Goal: Task Accomplishment & Management: Understand process/instructions

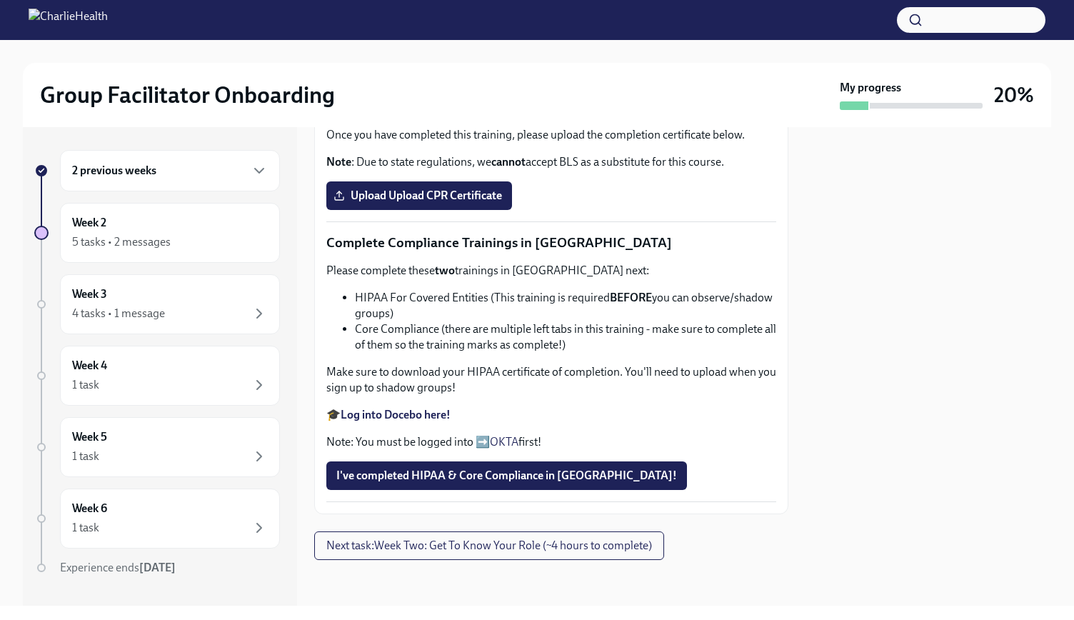
scroll to position [433, 0]
click at [499, 114] on strong "Complete your CPR & First Aid training HERE" at bounding box center [453, 108] width 225 height 14
click at [418, 203] on span "Upload Upload CPR Certificate" at bounding box center [419, 195] width 166 height 14
click at [0, 0] on input "Upload Upload CPR Certificate" at bounding box center [0, 0] width 0 height 0
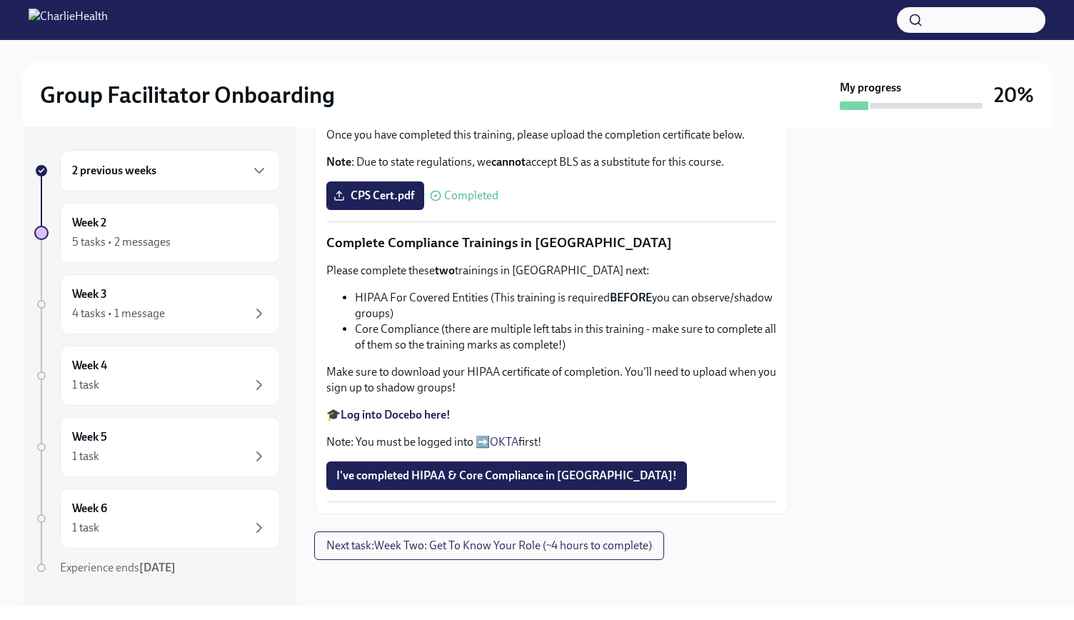
click at [391, 421] on strong "Log into Docebo here!" at bounding box center [396, 415] width 110 height 14
click at [488, 485] on button "I've completed HIPAA & Core Compliance in [GEOGRAPHIC_DATA]!" at bounding box center [506, 475] width 361 height 29
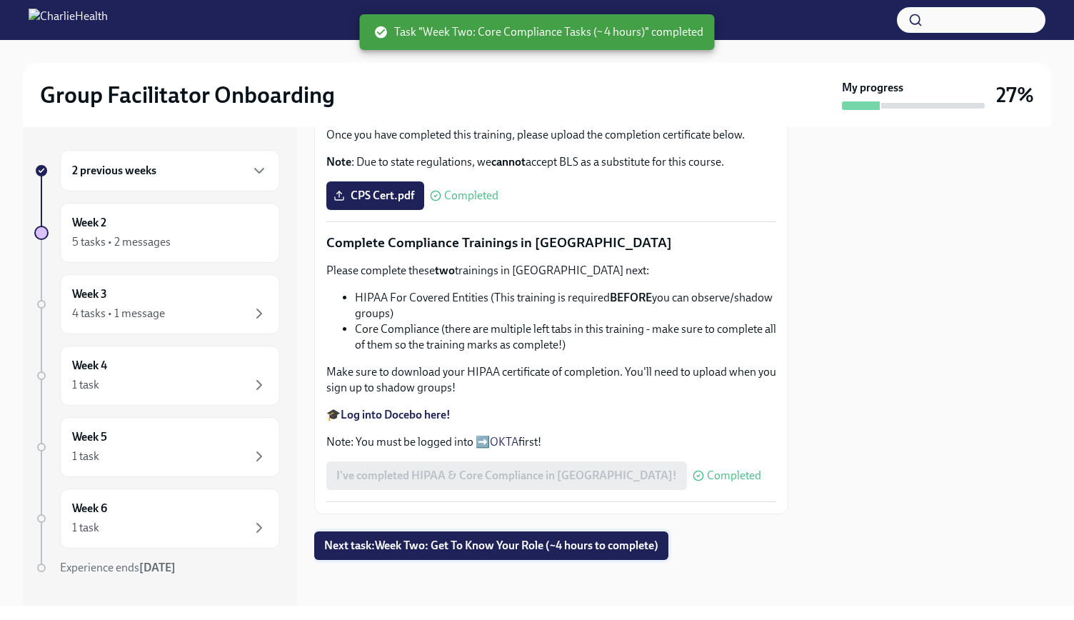
click at [483, 546] on span "Next task : Week Two: Get To Know Your Role (~4 hours to complete)" at bounding box center [491, 545] width 334 height 14
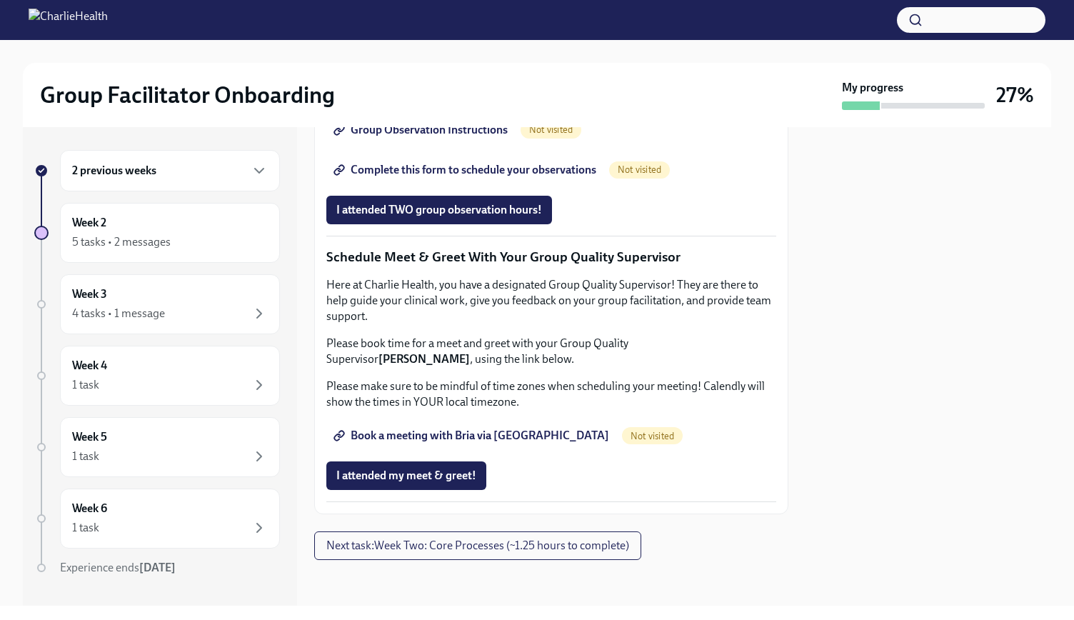
scroll to position [1346, 0]
click at [553, 381] on p "Please make sure to be mindful of time zones when scheduling your meeting! Cale…" at bounding box center [551, 393] width 450 height 31
click at [475, 137] on span "Group Observation Instructions" at bounding box center [421, 130] width 171 height 14
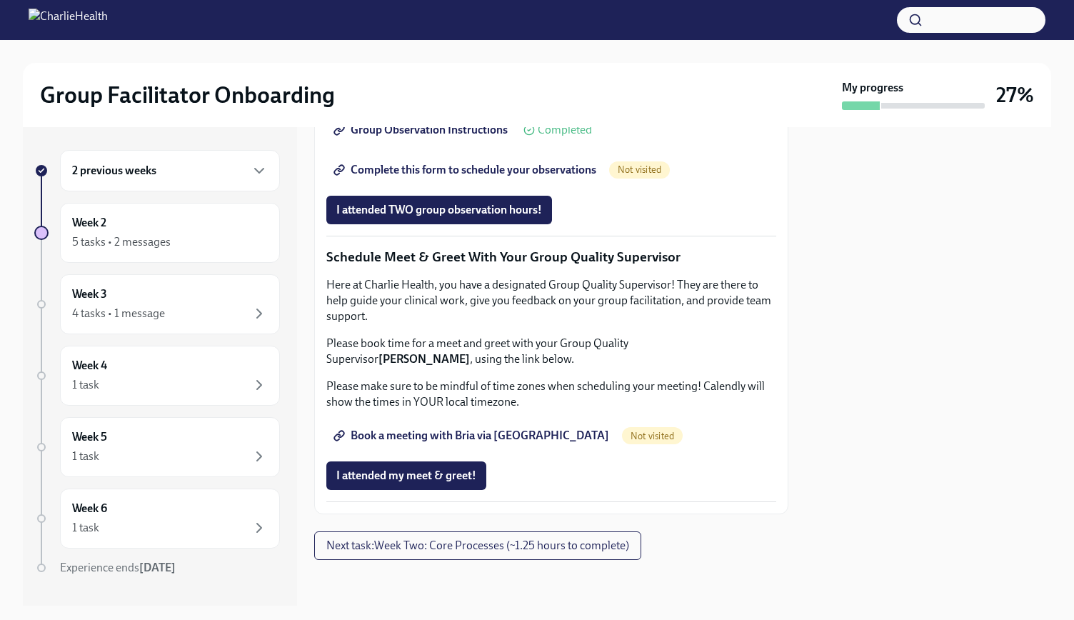
click at [508, 177] on span "Complete this form to schedule your observations" at bounding box center [466, 170] width 260 height 14
click at [444, 443] on span "Book a meeting with Bria via [GEOGRAPHIC_DATA]" at bounding box center [472, 435] width 273 height 14
click at [529, 545] on span "Next task : Week Two: Core Processes (~1.25 hours to complete)" at bounding box center [477, 545] width 303 height 14
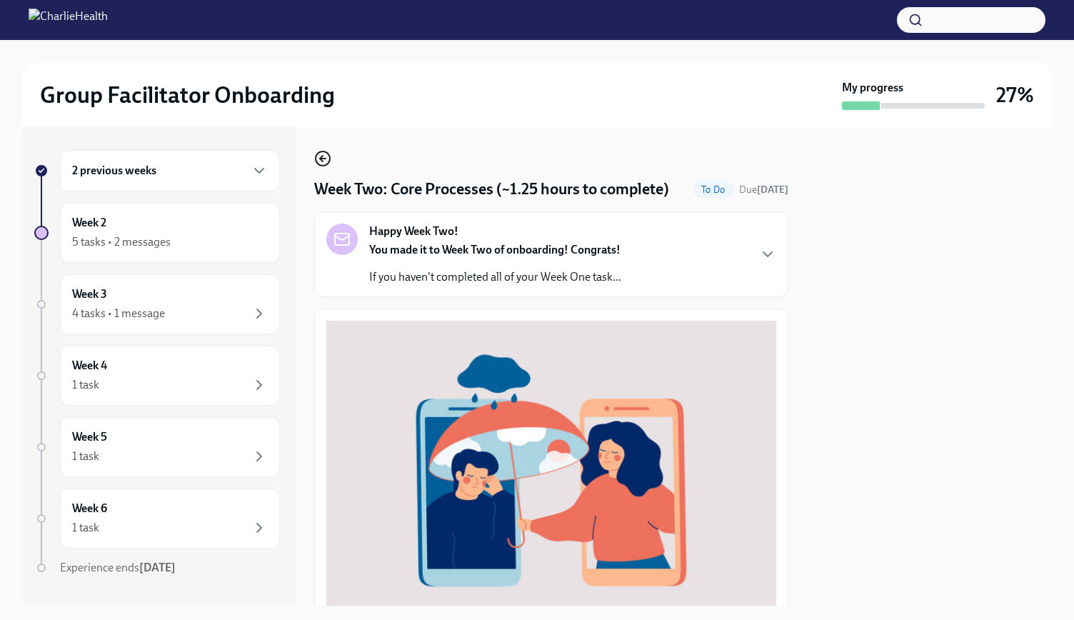
click at [320, 159] on icon "button" at bounding box center [321, 159] width 3 height 6
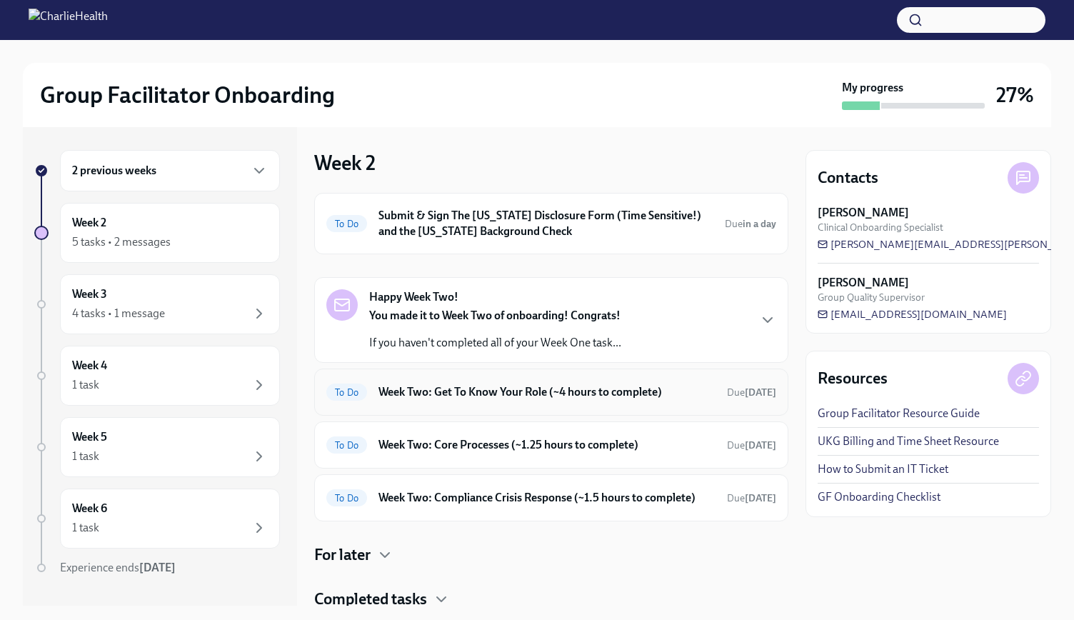
click at [460, 389] on h6 "Week Two: Get To Know Your Role (~4 hours to complete)" at bounding box center [546, 392] width 337 height 16
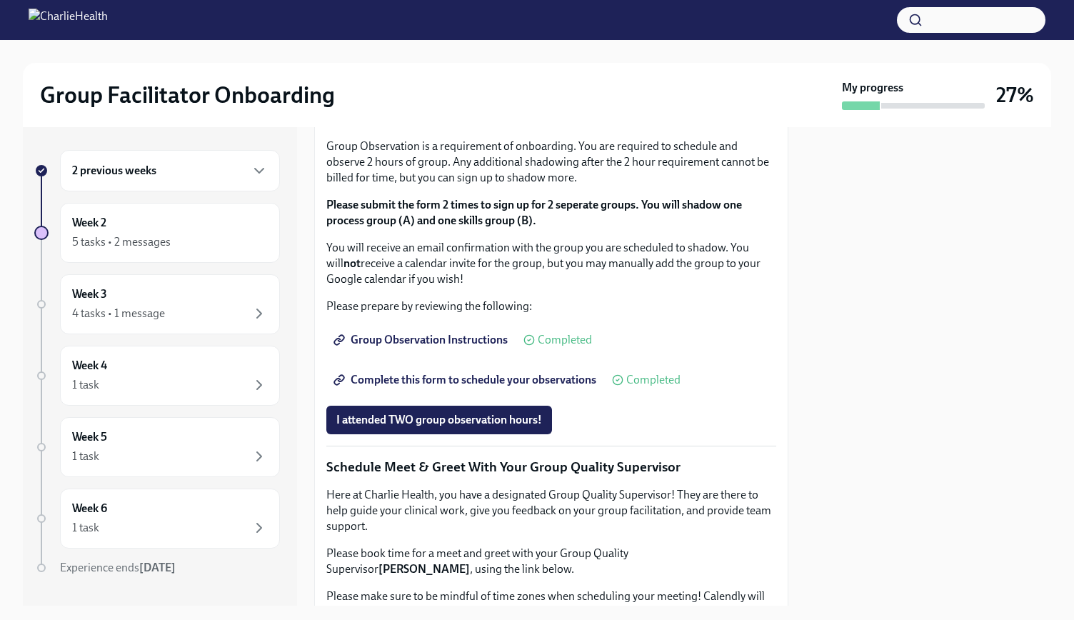
scroll to position [825, 0]
click at [450, 34] on span "I completed these three Docebo courses!" at bounding box center [436, 26] width 201 height 14
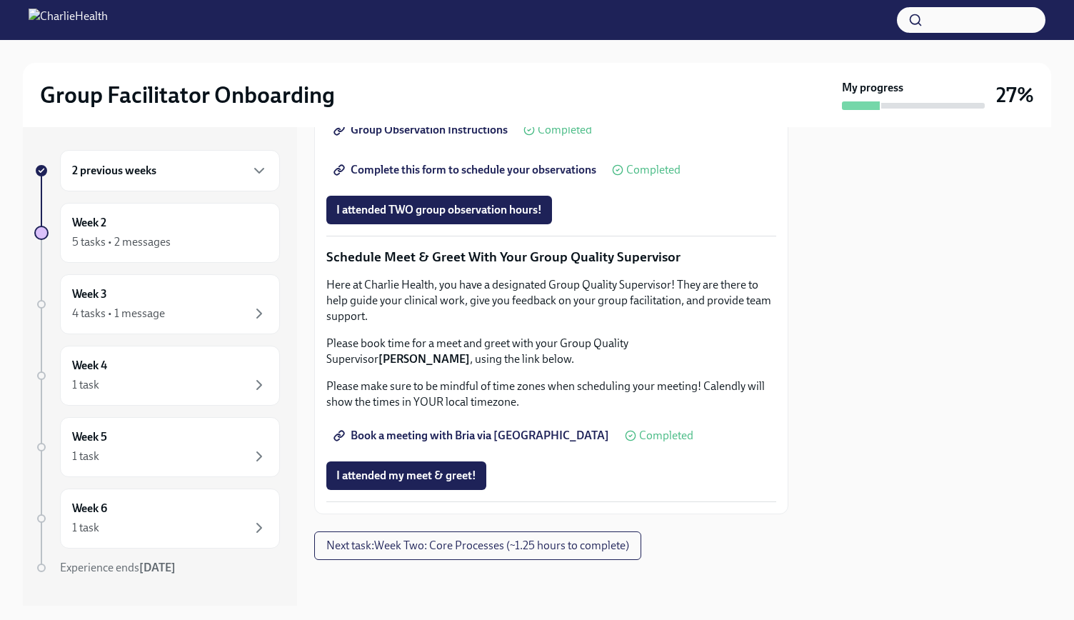
scroll to position [1345, 0]
click at [530, 549] on span "Next task : Week Two: Core Processes (~1.25 hours to complete)" at bounding box center [477, 545] width 303 height 14
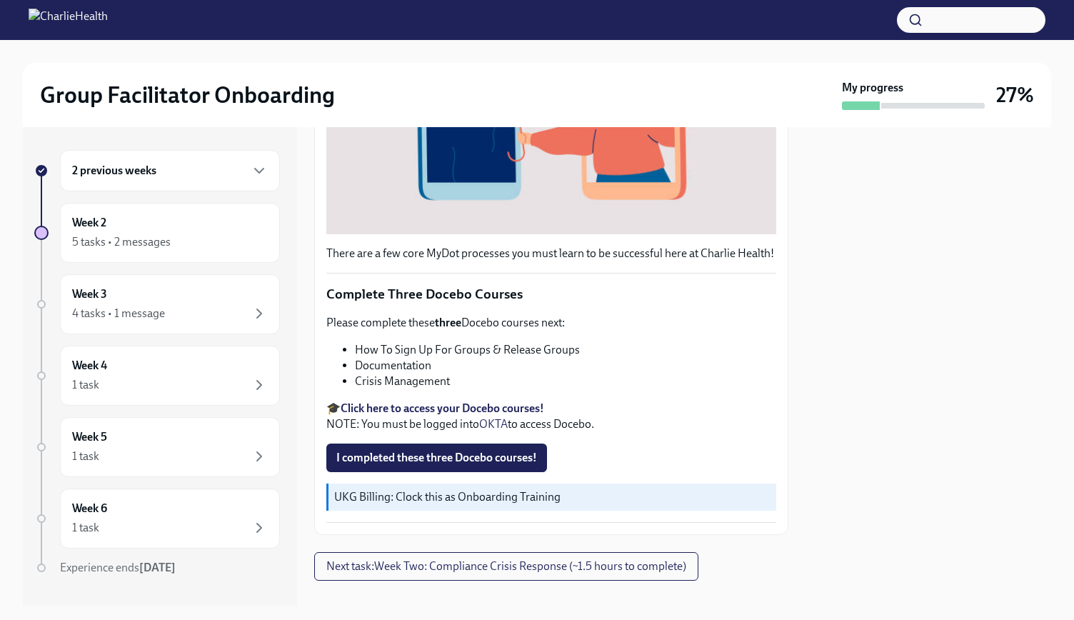
scroll to position [435, 0]
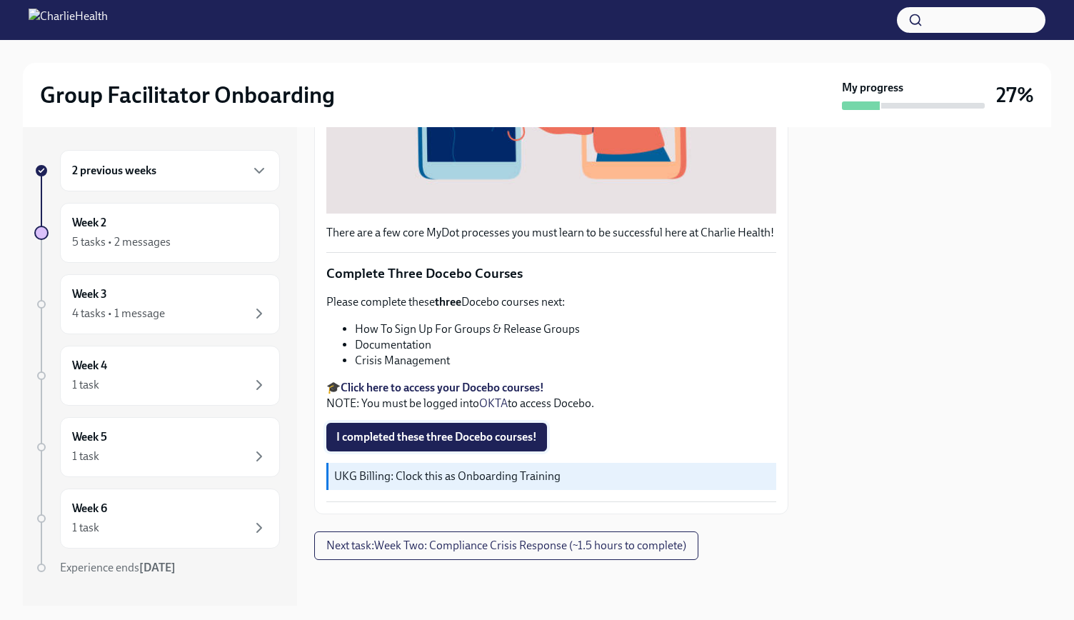
click at [478, 435] on span "I completed these three Docebo courses!" at bounding box center [436, 437] width 201 height 14
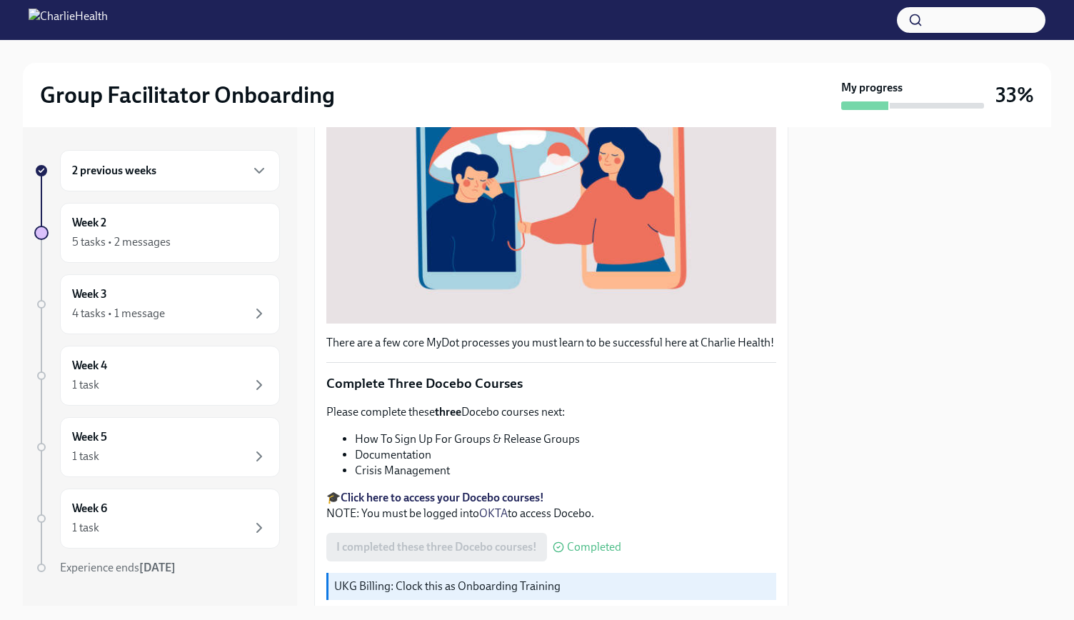
scroll to position [436, 0]
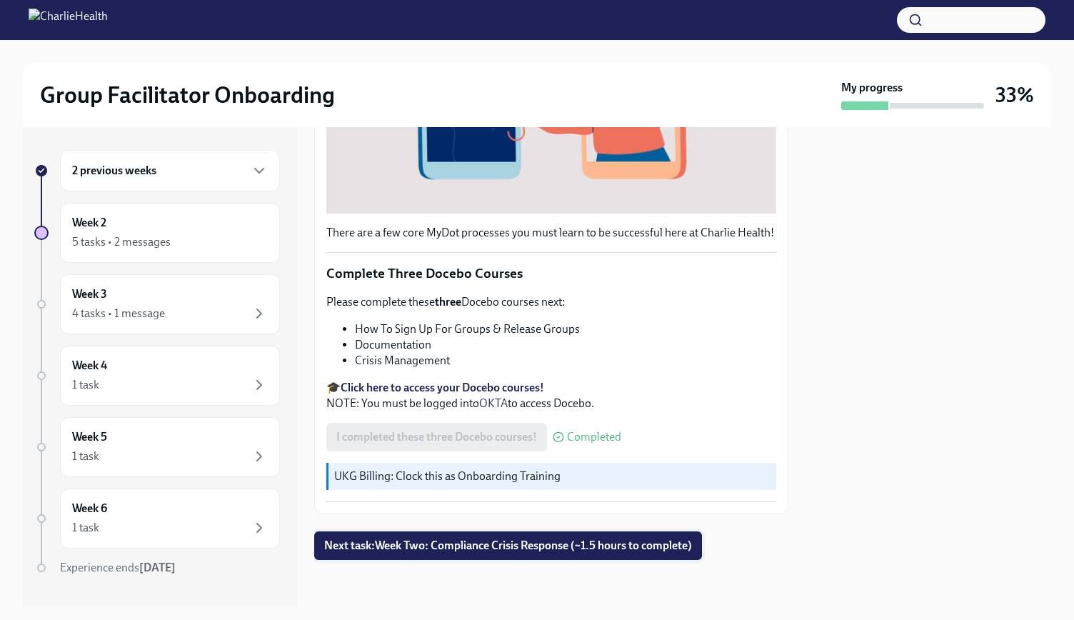
click at [462, 542] on span "Next task : Week Two: Compliance Crisis Response (~1.5 hours to complete)" at bounding box center [508, 545] width 368 height 14
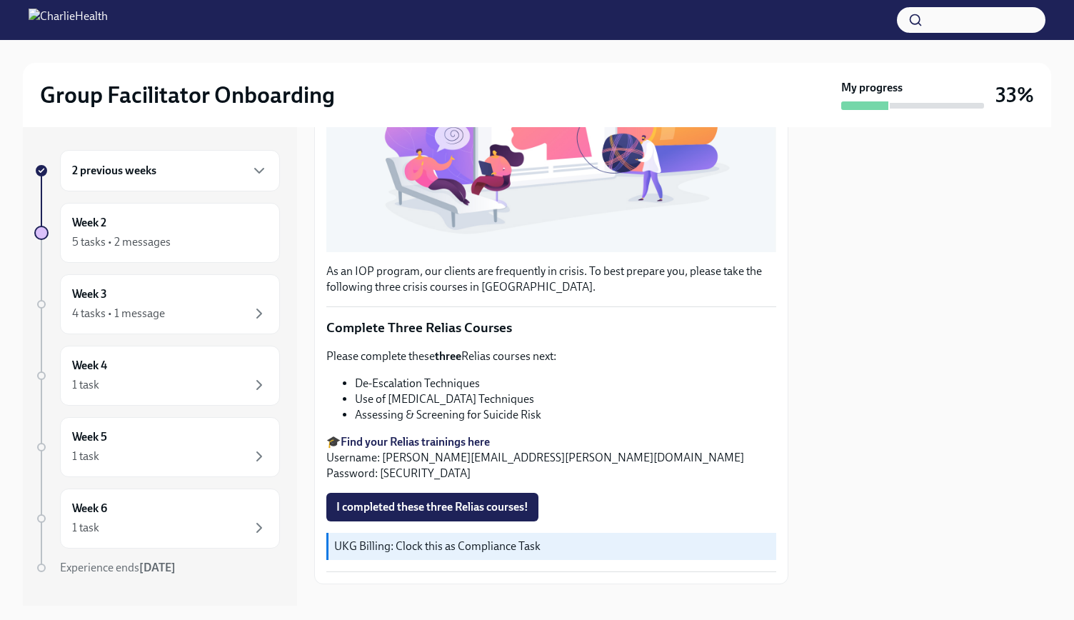
scroll to position [377, 0]
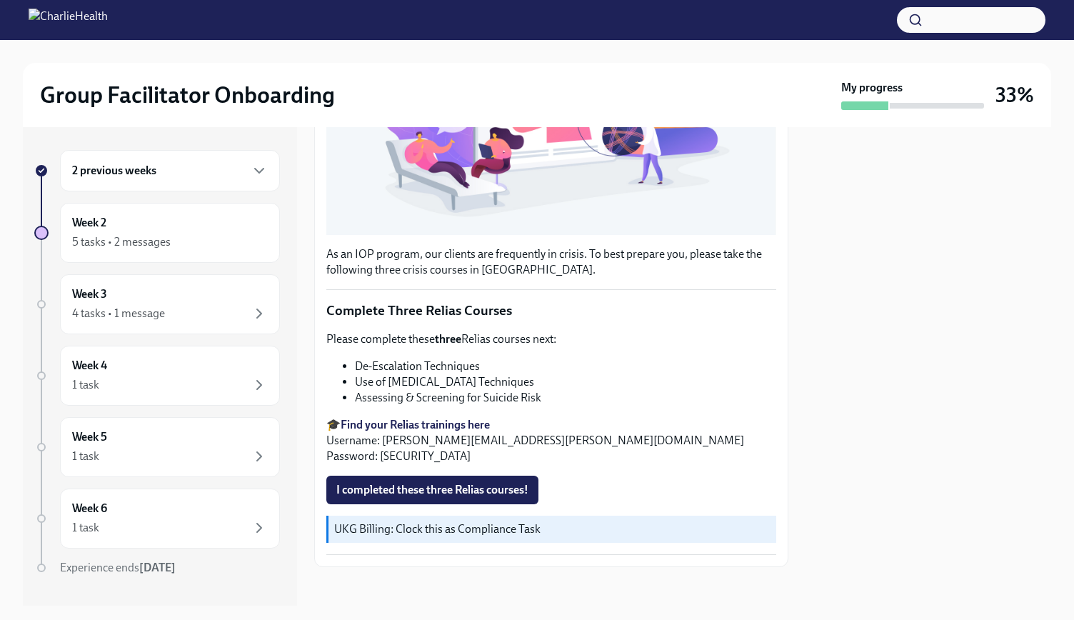
click at [470, 418] on strong "Find your Relias trainings here" at bounding box center [415, 425] width 149 height 14
drag, startPoint x: 355, startPoint y: 392, endPoint x: 554, endPoint y: 384, distance: 199.3
click at [554, 390] on li "Assessing & Screening for Suicide Risk" at bounding box center [565, 398] width 421 height 16
copy li "Assessing & Screening for Suicide Risk"
drag, startPoint x: 357, startPoint y: 358, endPoint x: 508, endPoint y: 358, distance: 151.3
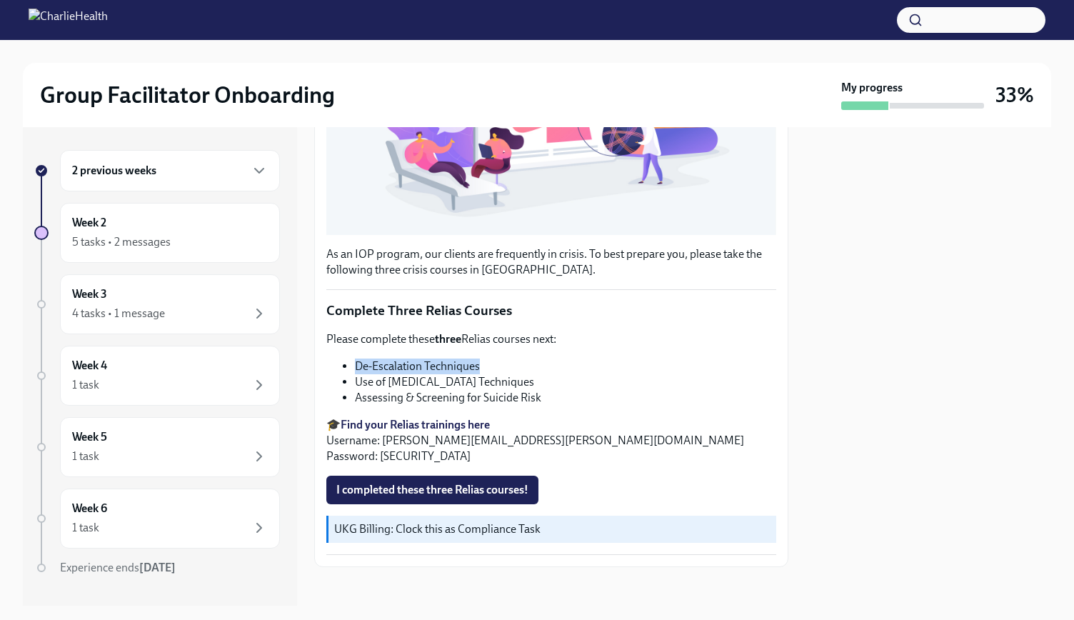
click at [508, 358] on li "De-Escalation Techniques" at bounding box center [565, 366] width 421 height 16
copy li "De-Escalation Techniques"
click at [441, 483] on span "I completed these three Relias courses!" at bounding box center [432, 490] width 192 height 14
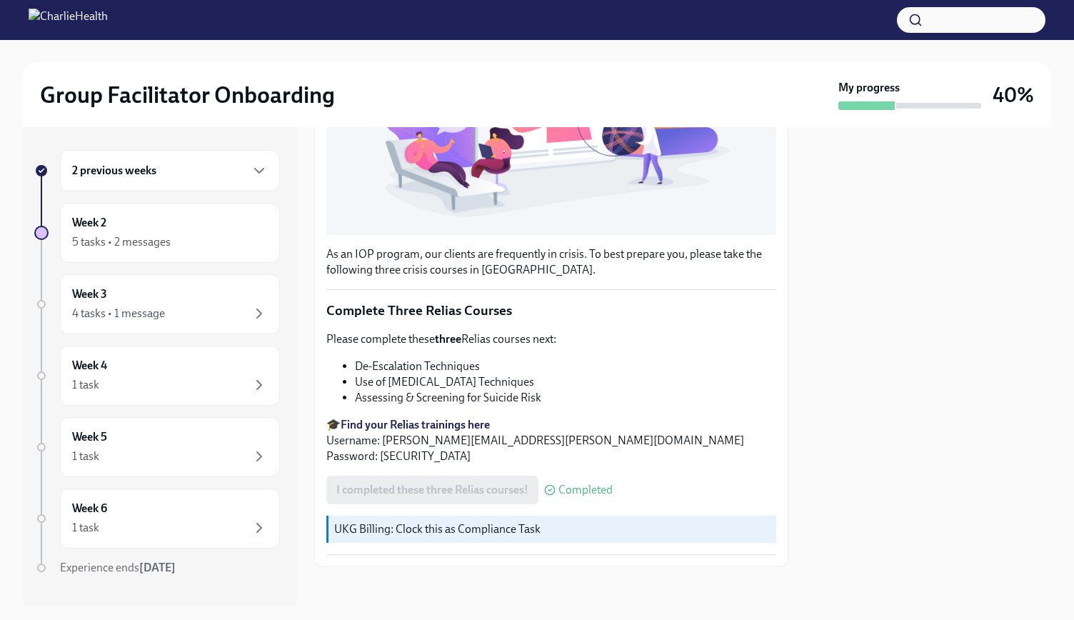
scroll to position [0, 0]
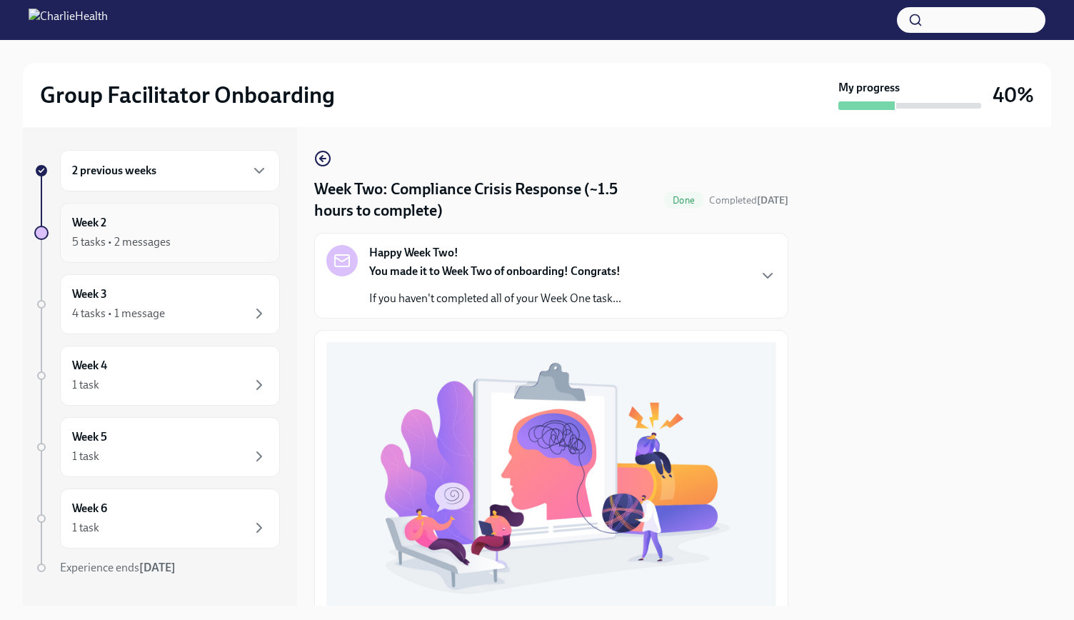
click at [123, 222] on div "Week 2 5 tasks • 2 messages" at bounding box center [170, 233] width 196 height 36
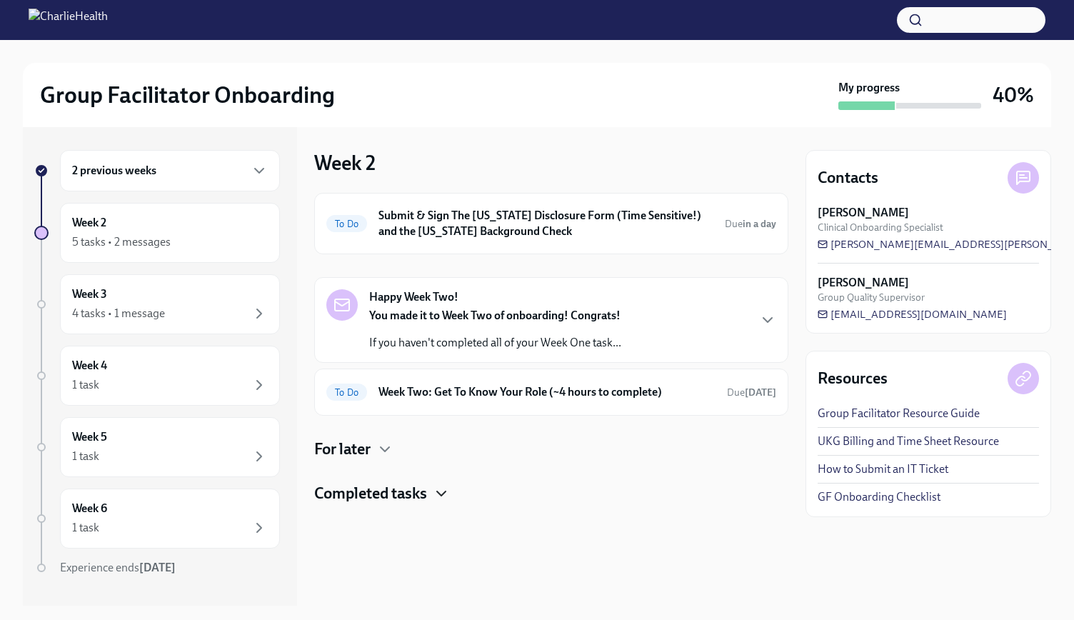
click at [435, 494] on icon "button" at bounding box center [441, 493] width 17 height 17
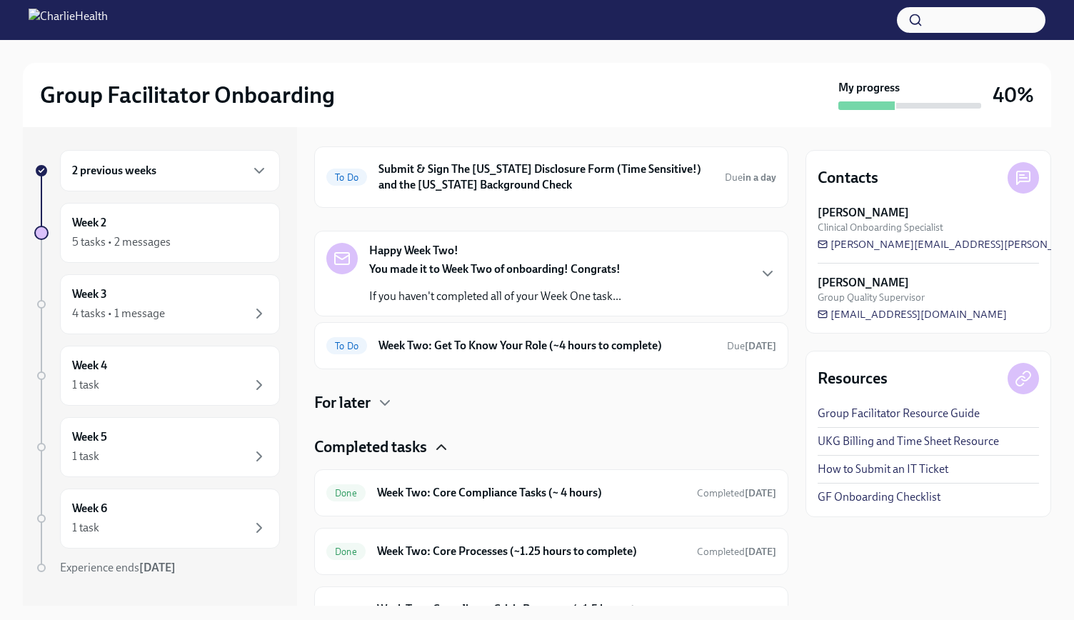
scroll to position [46, 0]
click at [357, 403] on h4 "For later" at bounding box center [342, 403] width 56 height 21
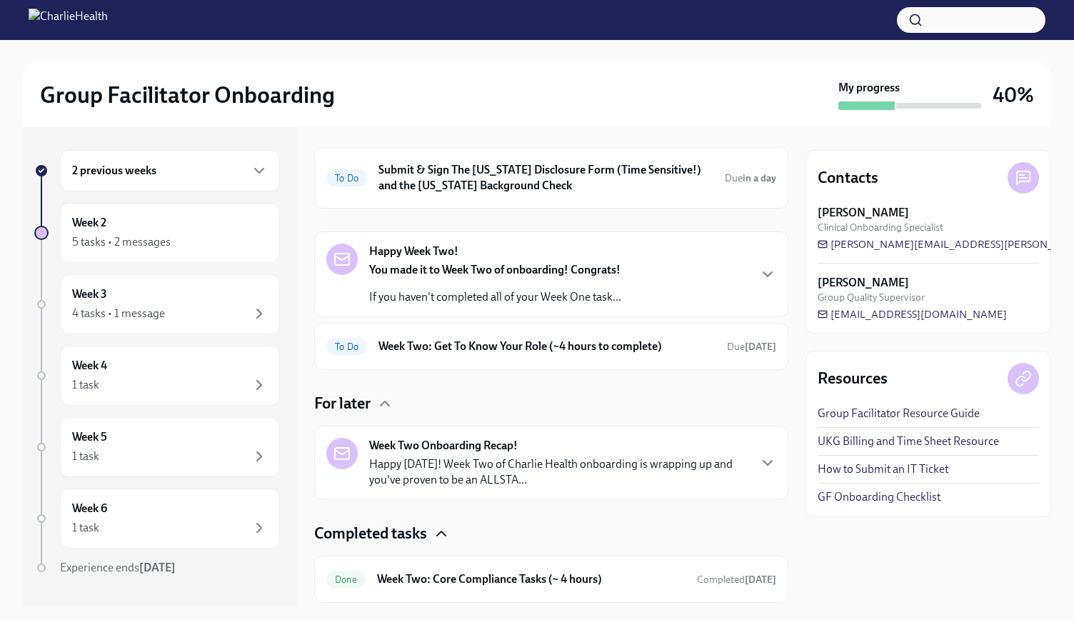
click at [427, 460] on p "Happy [DATE]! Week Two of Charlie Health onboarding is wrapping up and you've p…" at bounding box center [558, 471] width 378 height 31
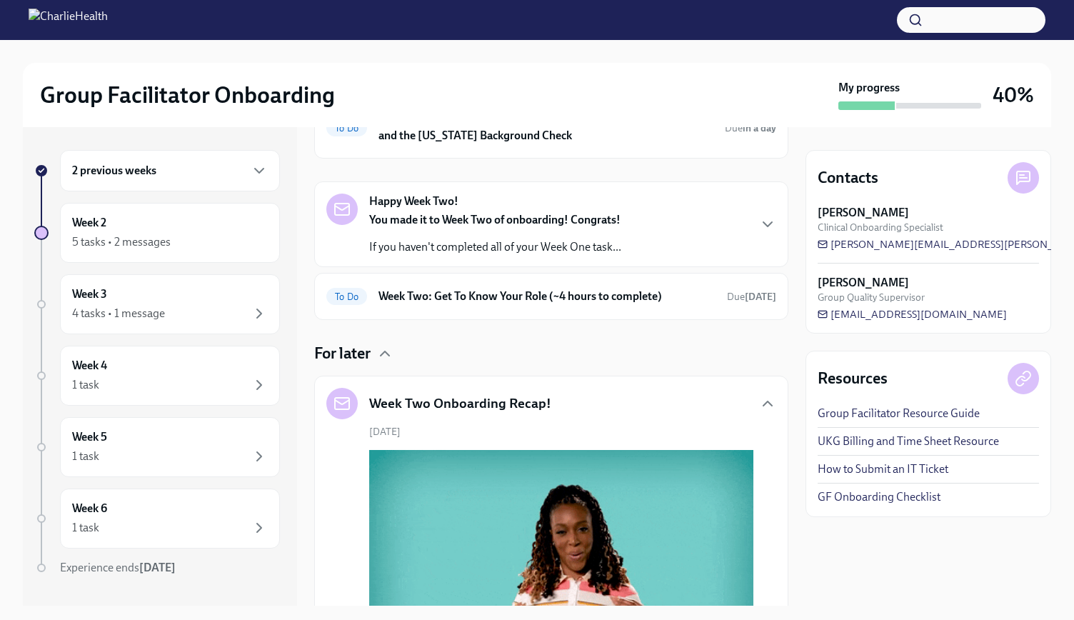
scroll to position [94, 0]
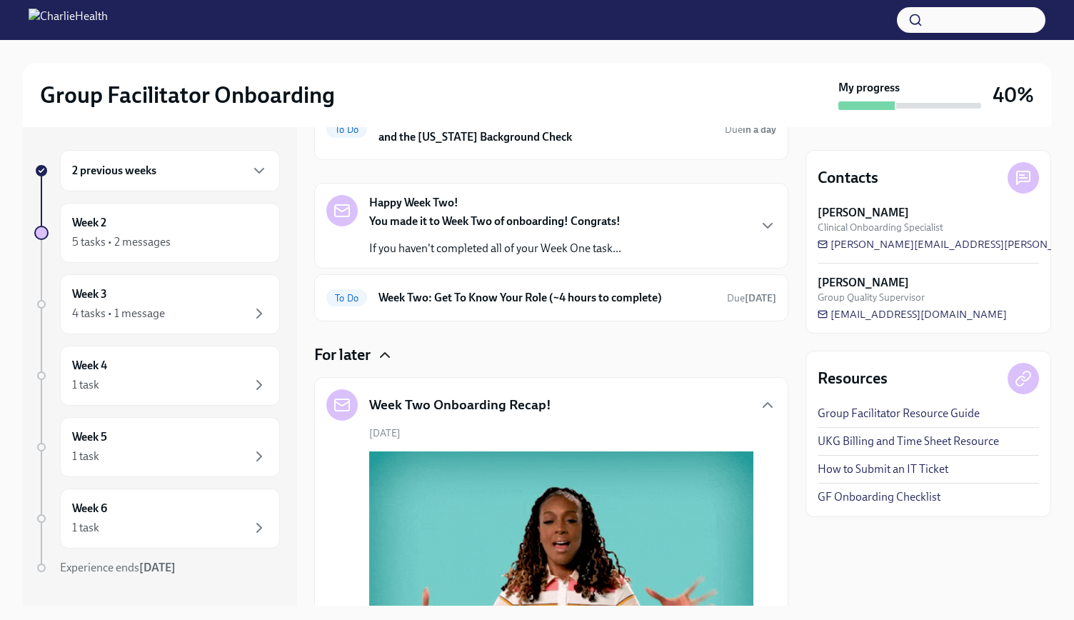
click at [378, 351] on icon "button" at bounding box center [384, 354] width 17 height 17
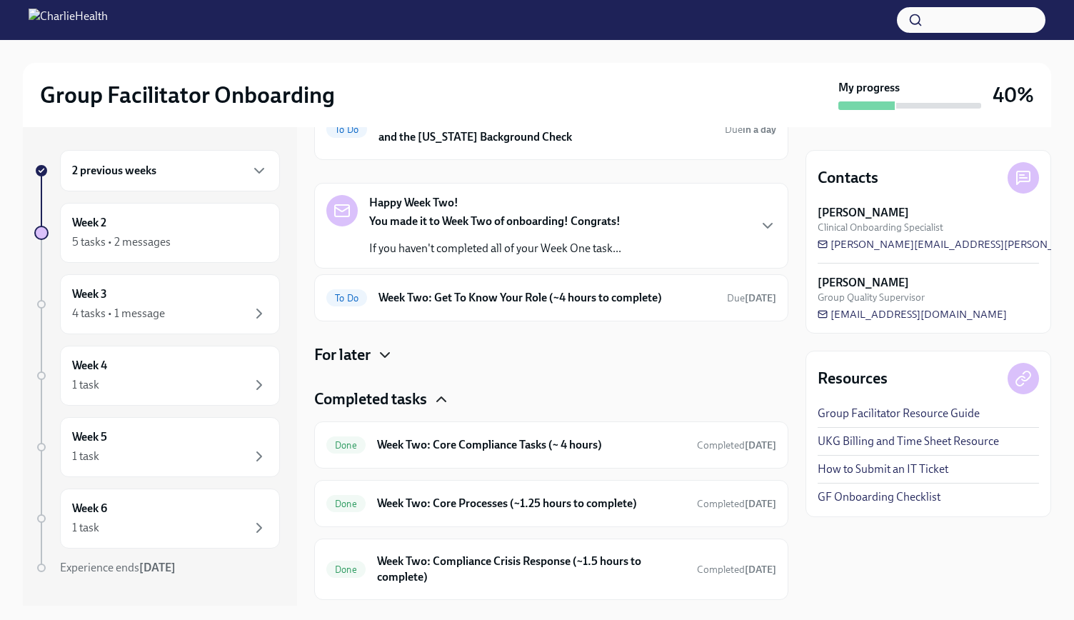
scroll to position [0, 0]
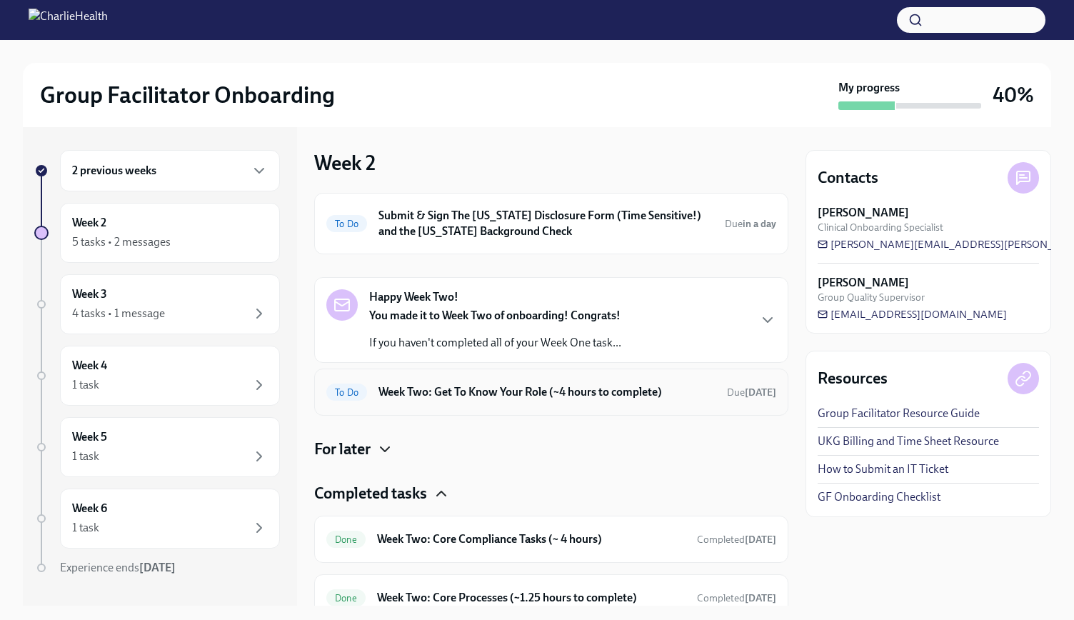
click at [415, 403] on div "To Do Week Two: Get To Know Your Role (~4 hours to complete) Due [DATE]" at bounding box center [551, 391] width 474 height 47
click at [641, 25] on div at bounding box center [537, 20] width 1074 height 40
click at [458, 389] on h6 "Week Two: Get To Know Your Role (~4 hours to complete)" at bounding box center [546, 392] width 337 height 16
